Goal: Navigation & Orientation: Find specific page/section

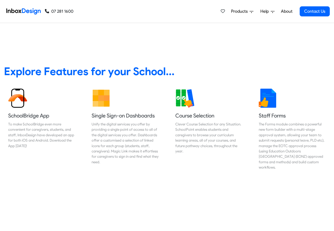
scroll to position [190, 0]
